Goal: Information Seeking & Learning: Learn about a topic

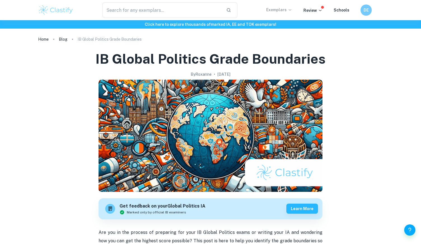
click at [292, 11] on icon at bounding box center [290, 10] width 4 height 4
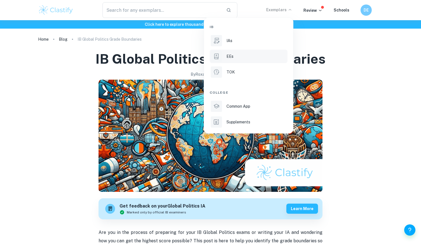
click at [233, 55] on p "EEs" at bounding box center [230, 56] width 7 height 6
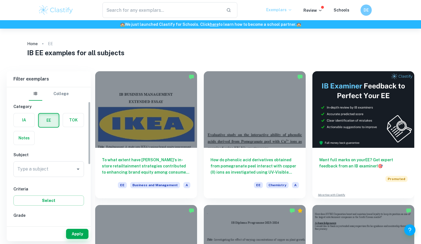
scroll to position [31, 0]
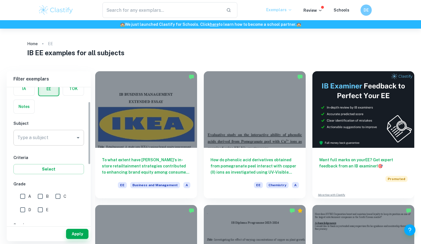
click at [57, 133] on input "Type a subject" at bounding box center [44, 137] width 57 height 11
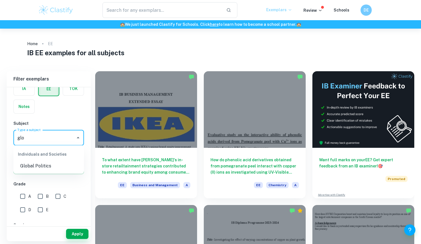
click at [36, 166] on li "Global Politics" at bounding box center [48, 166] width 71 height 10
type input "Global Politics"
click at [75, 240] on div "Apply" at bounding box center [49, 233] width 84 height 15
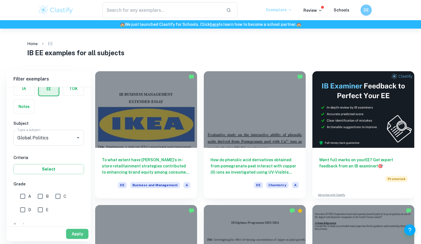
click at [75, 236] on button "Apply" at bounding box center [77, 234] width 22 height 10
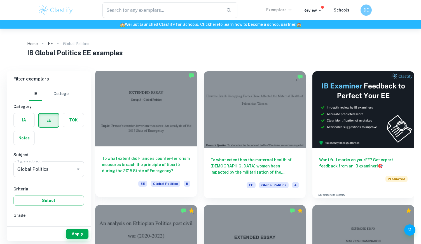
click at [140, 158] on h6 "To what extent did France's counter-terrorism measures breach the principle of …" at bounding box center [146, 164] width 88 height 18
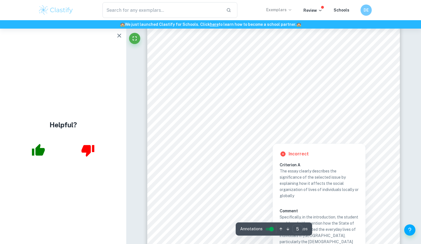
scroll to position [1456, 0]
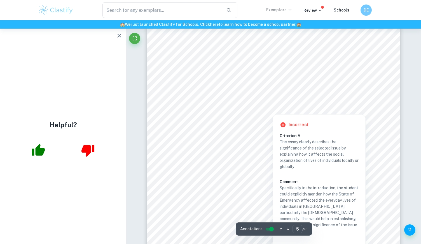
type input "6"
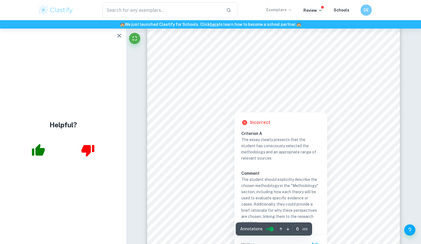
scroll to position [1864, 0]
